Goal: Information Seeking & Learning: Learn about a topic

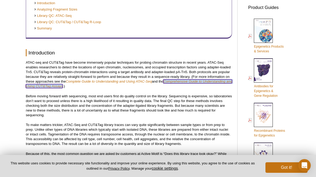
scroll to position [233, 0]
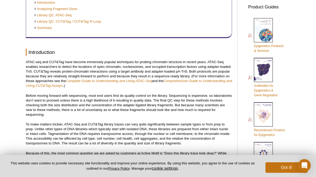
click at [183, 87] on p "ATAC-seq and CUT&Tag have become immensely popular techniques for probing chrom…" at bounding box center [129, 74] width 206 height 28
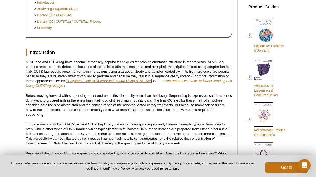
click at [147, 83] on em "Complete Guide to Understanding and Using ATAC-Seq" at bounding box center [109, 81] width 86 height 4
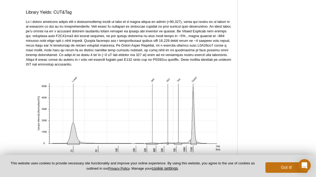
scroll to position [1759, 0]
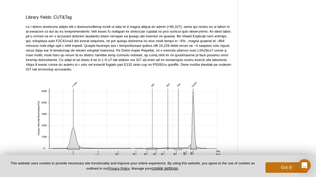
click at [150, 41] on p at bounding box center [129, 48] width 206 height 47
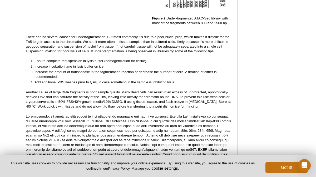
scroll to position [946, 0]
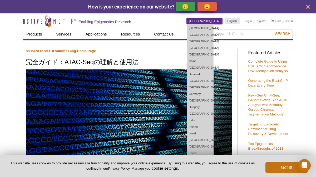
click at [220, 21] on link "[GEOGRAPHIC_DATA]" at bounding box center [205, 21] width 36 height 6
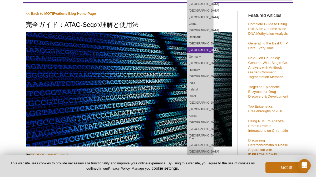
scroll to position [40, 0]
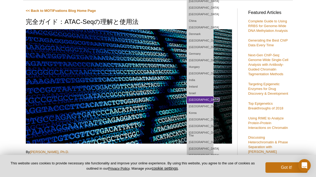
click at [214, 99] on link "[GEOGRAPHIC_DATA]" at bounding box center [200, 100] width 26 height 7
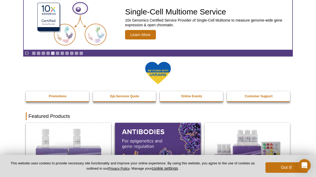
scroll to position [38, 0]
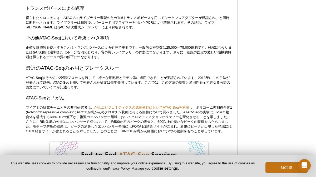
scroll to position [746, 0]
